Goal: Find specific page/section: Find specific page/section

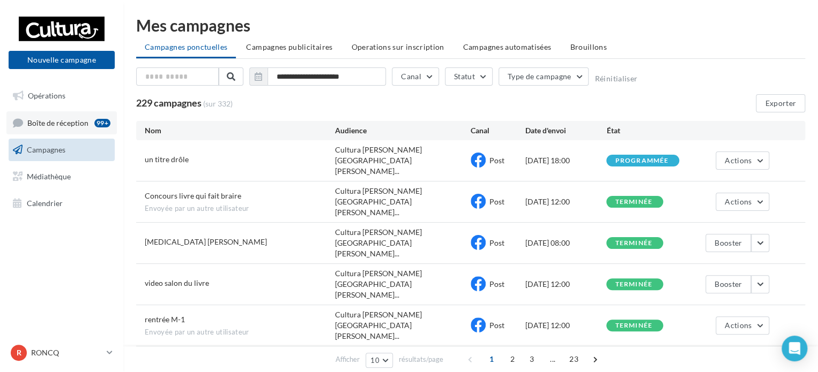
click at [82, 121] on span "Boîte de réception" at bounding box center [57, 122] width 61 height 9
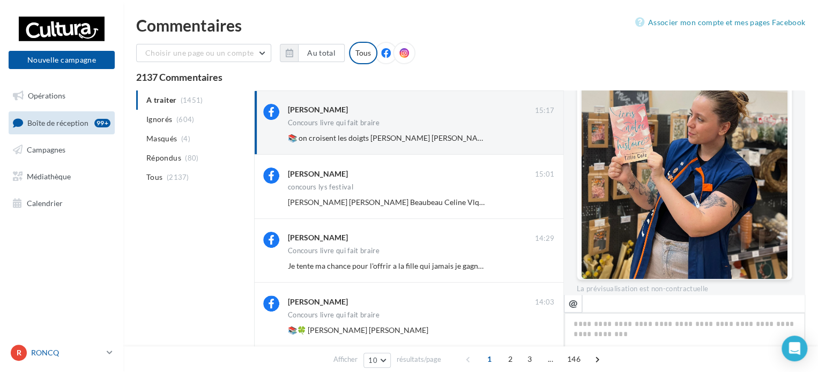
scroll to position [641, 0]
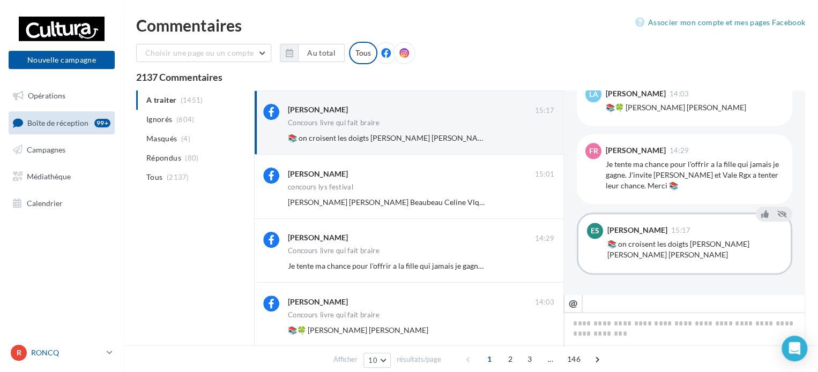
click at [56, 347] on div "R RONCQ 00u8r3khvdbiq4npg417" at bounding box center [57, 353] width 92 height 16
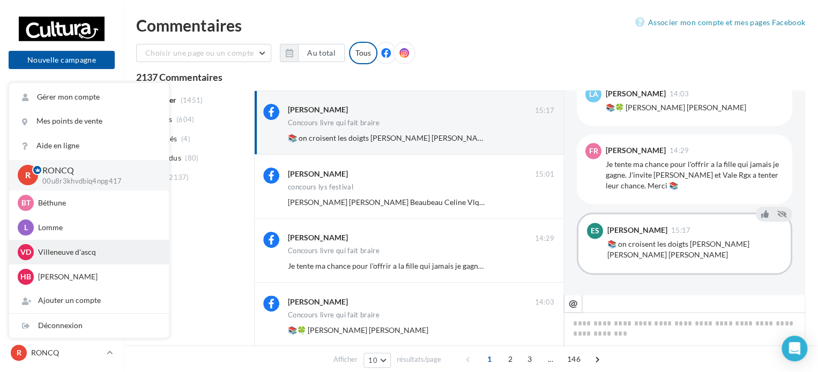
click at [44, 252] on p "Villeneuve d'ascq" at bounding box center [97, 252] width 118 height 11
